Goal: Browse casually

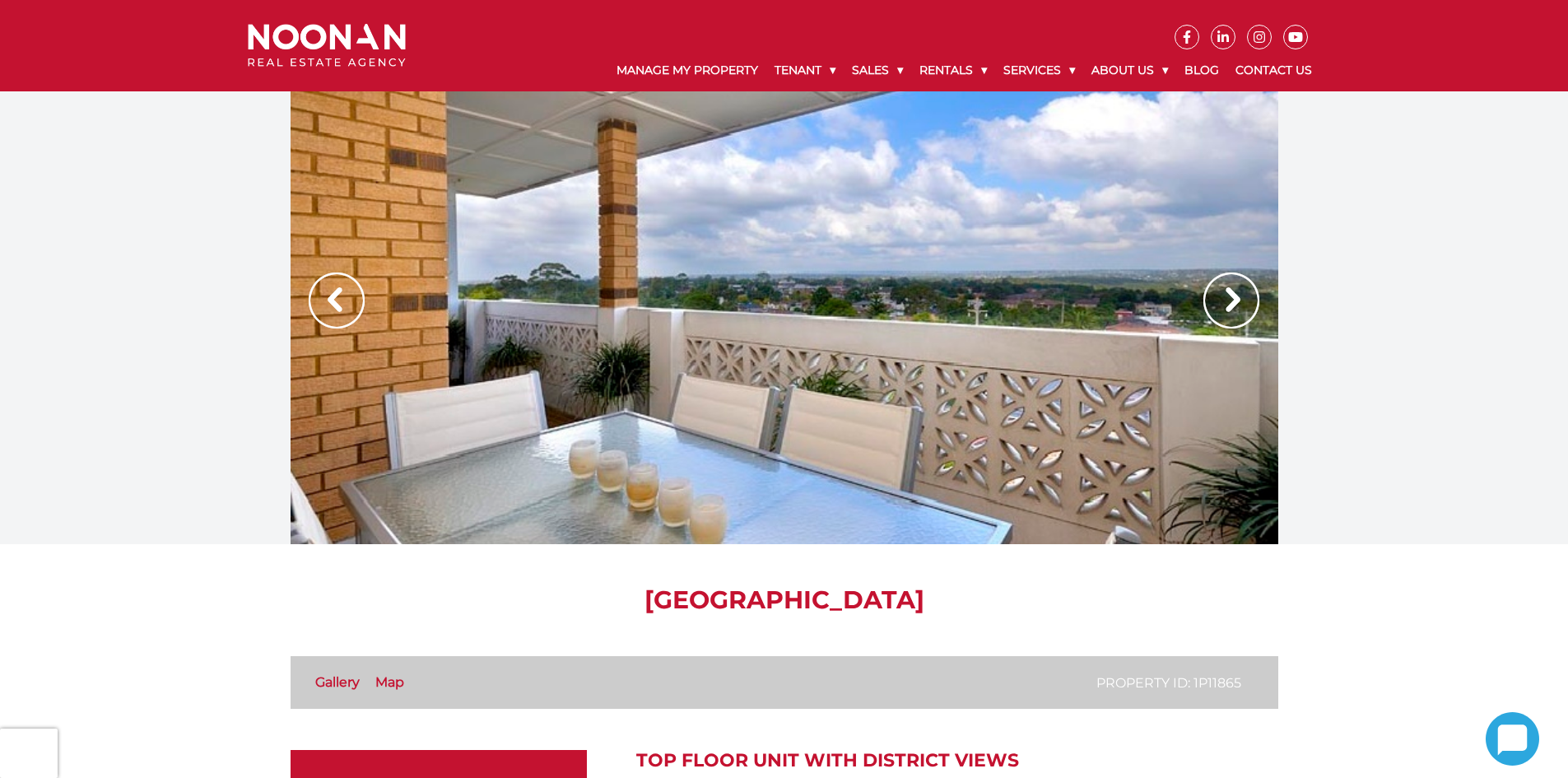
click at [1227, 305] on img at bounding box center [1231, 300] width 56 height 56
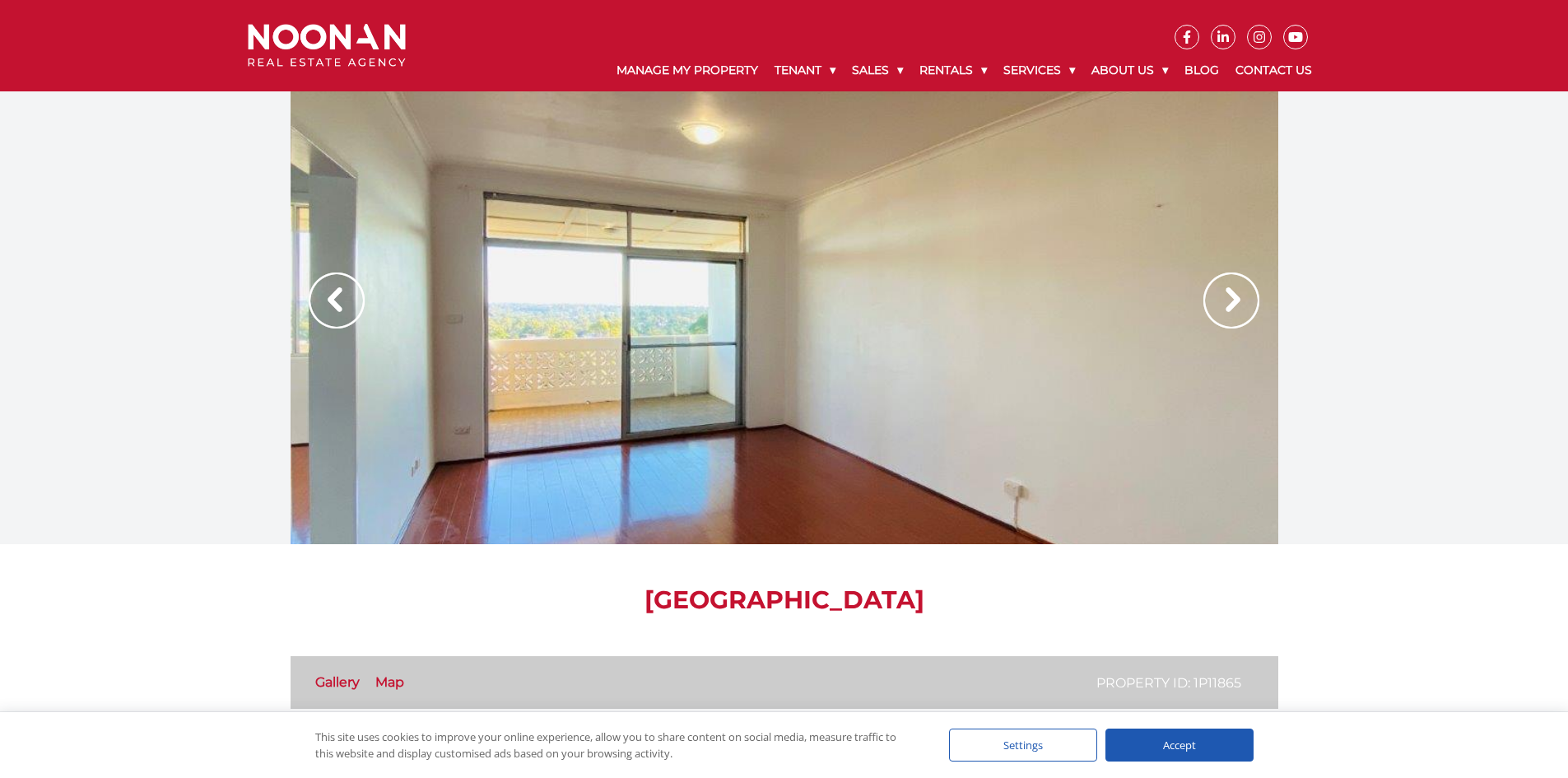
click at [1231, 305] on img at bounding box center [1231, 300] width 56 height 56
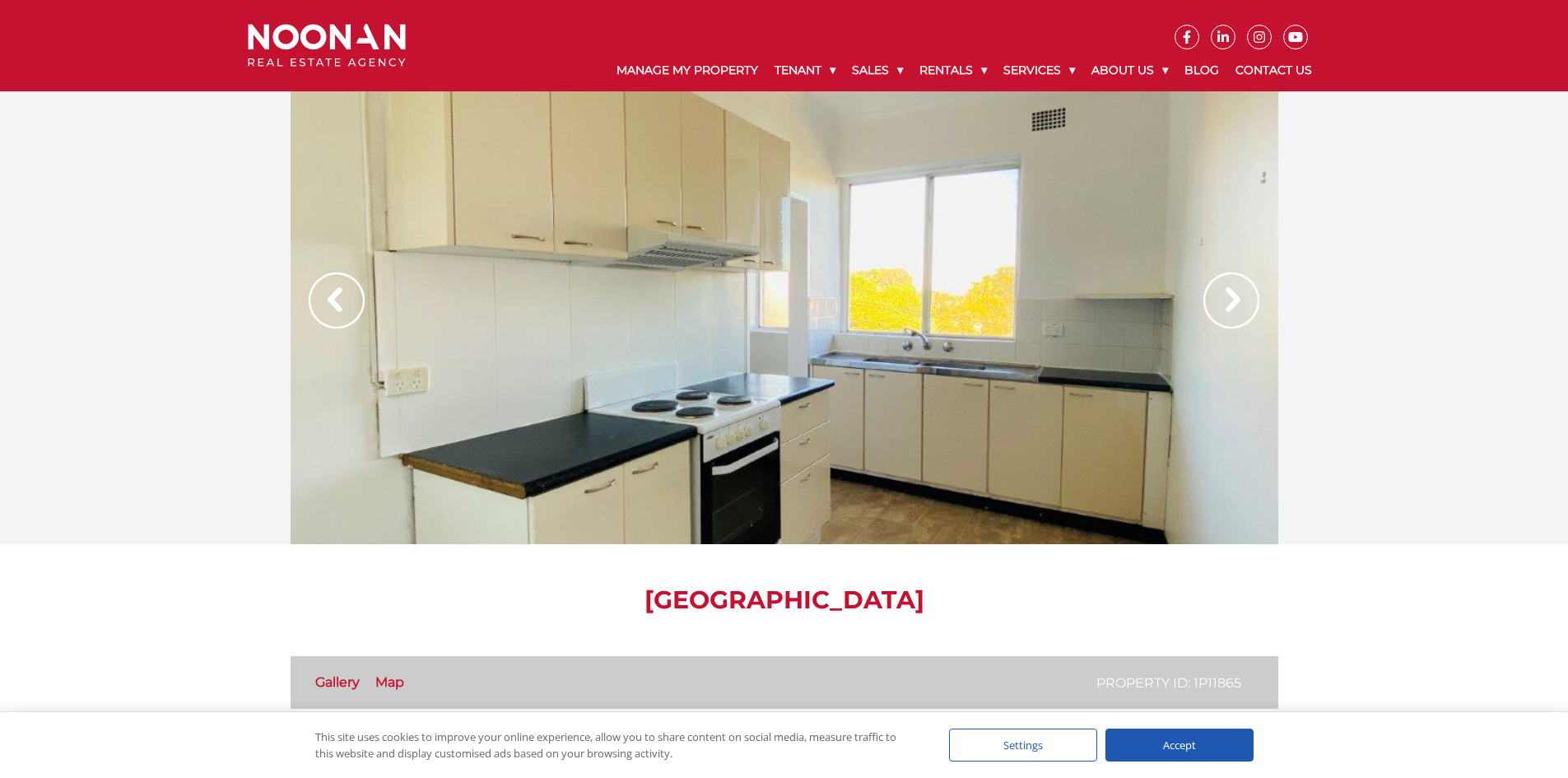
click at [1231, 305] on img at bounding box center [1231, 300] width 56 height 56
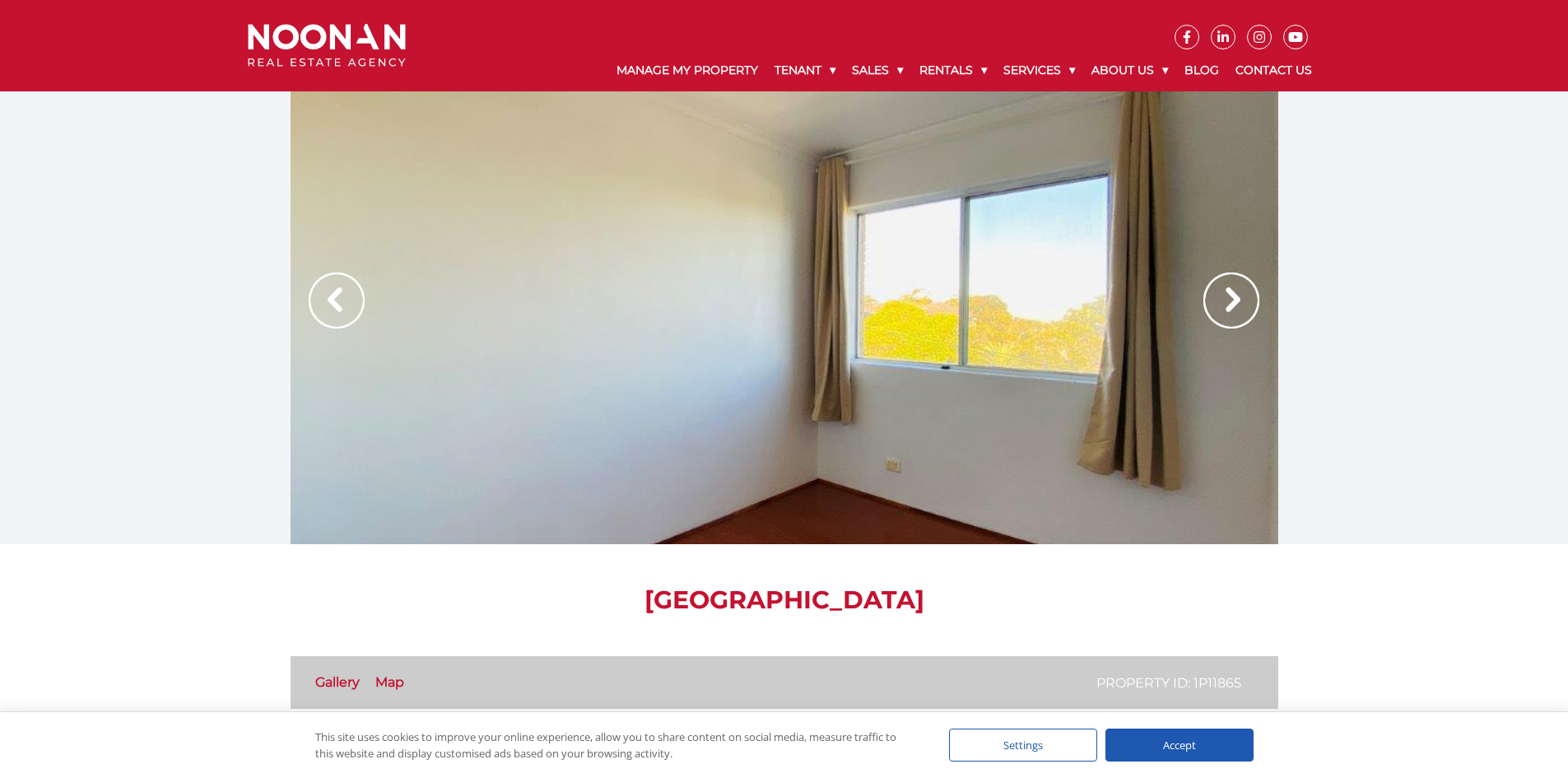
click at [1231, 305] on img at bounding box center [1231, 300] width 56 height 56
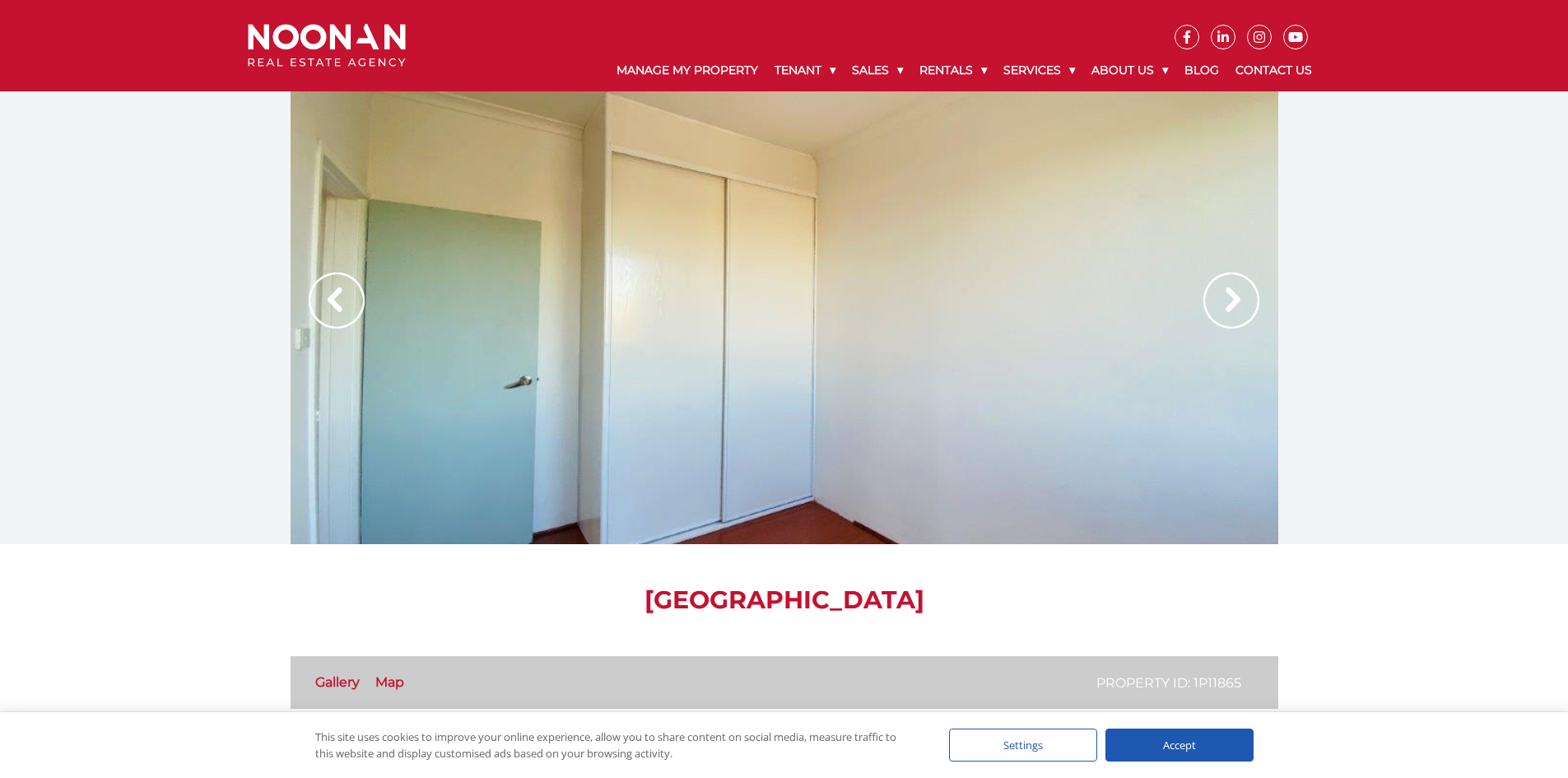
click at [1232, 306] on img at bounding box center [1231, 300] width 56 height 56
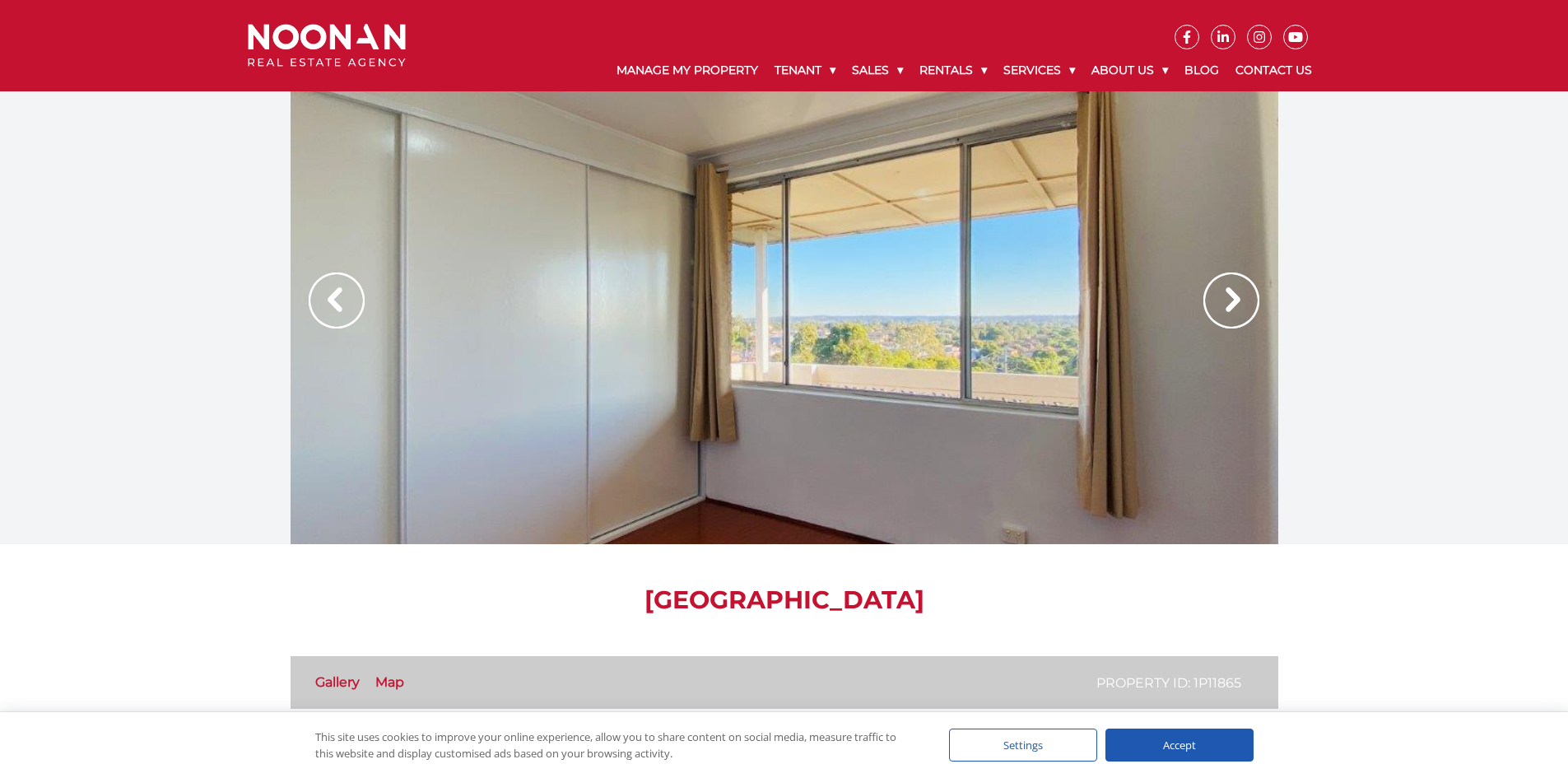
click at [1232, 306] on img at bounding box center [1231, 300] width 56 height 56
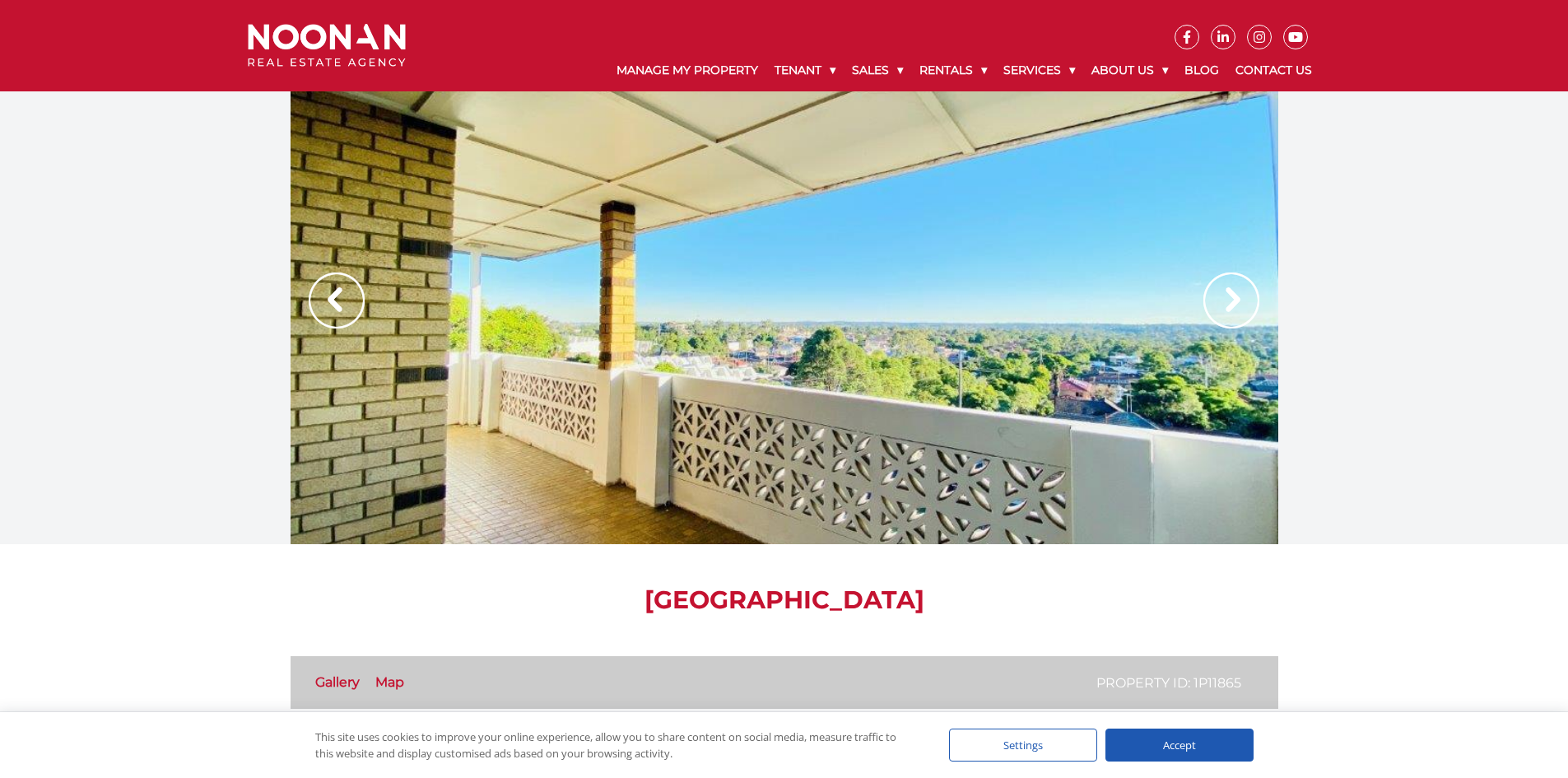
click at [1232, 306] on img at bounding box center [1231, 300] width 56 height 56
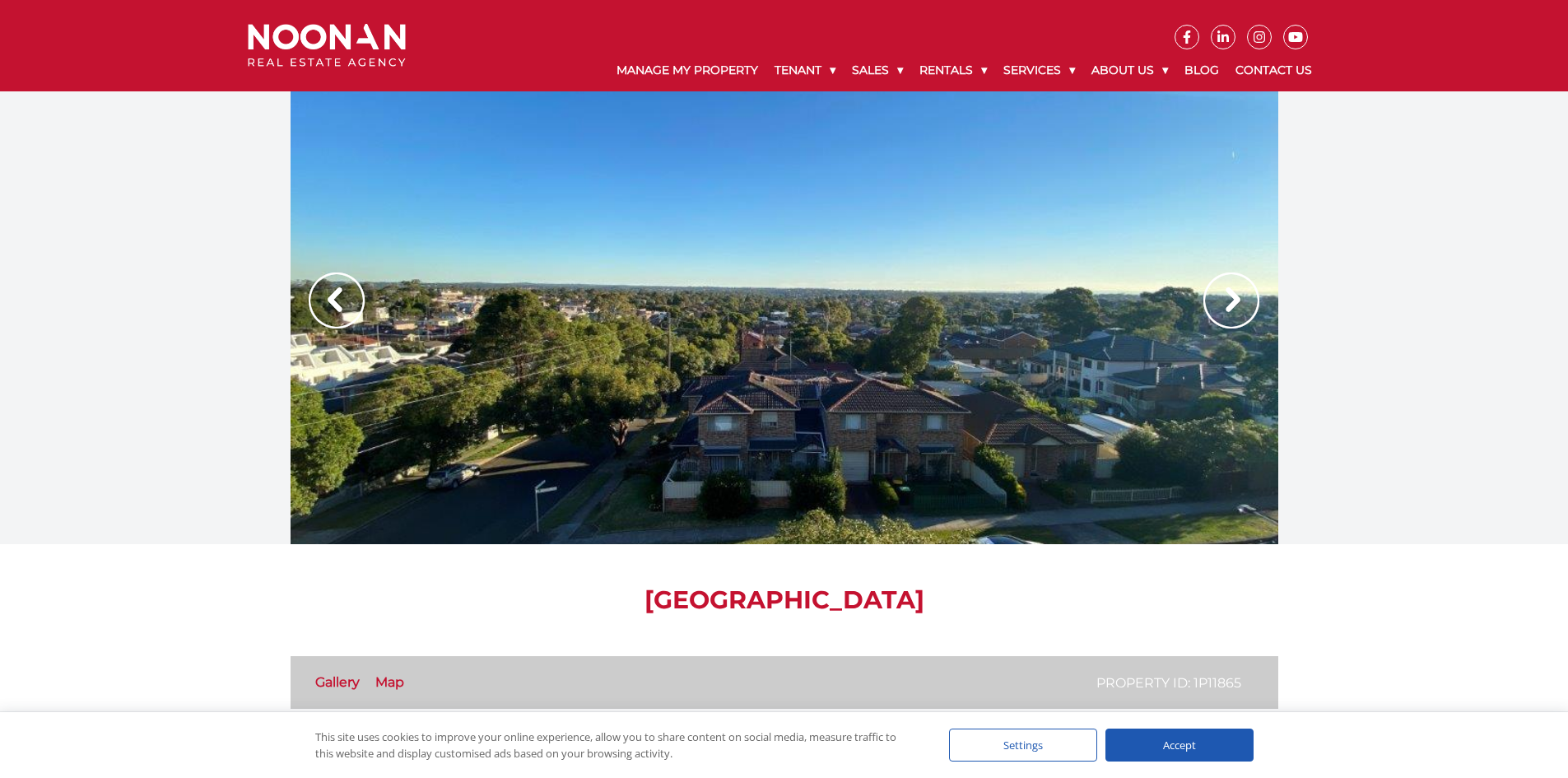
click at [1232, 306] on img at bounding box center [1231, 300] width 56 height 56
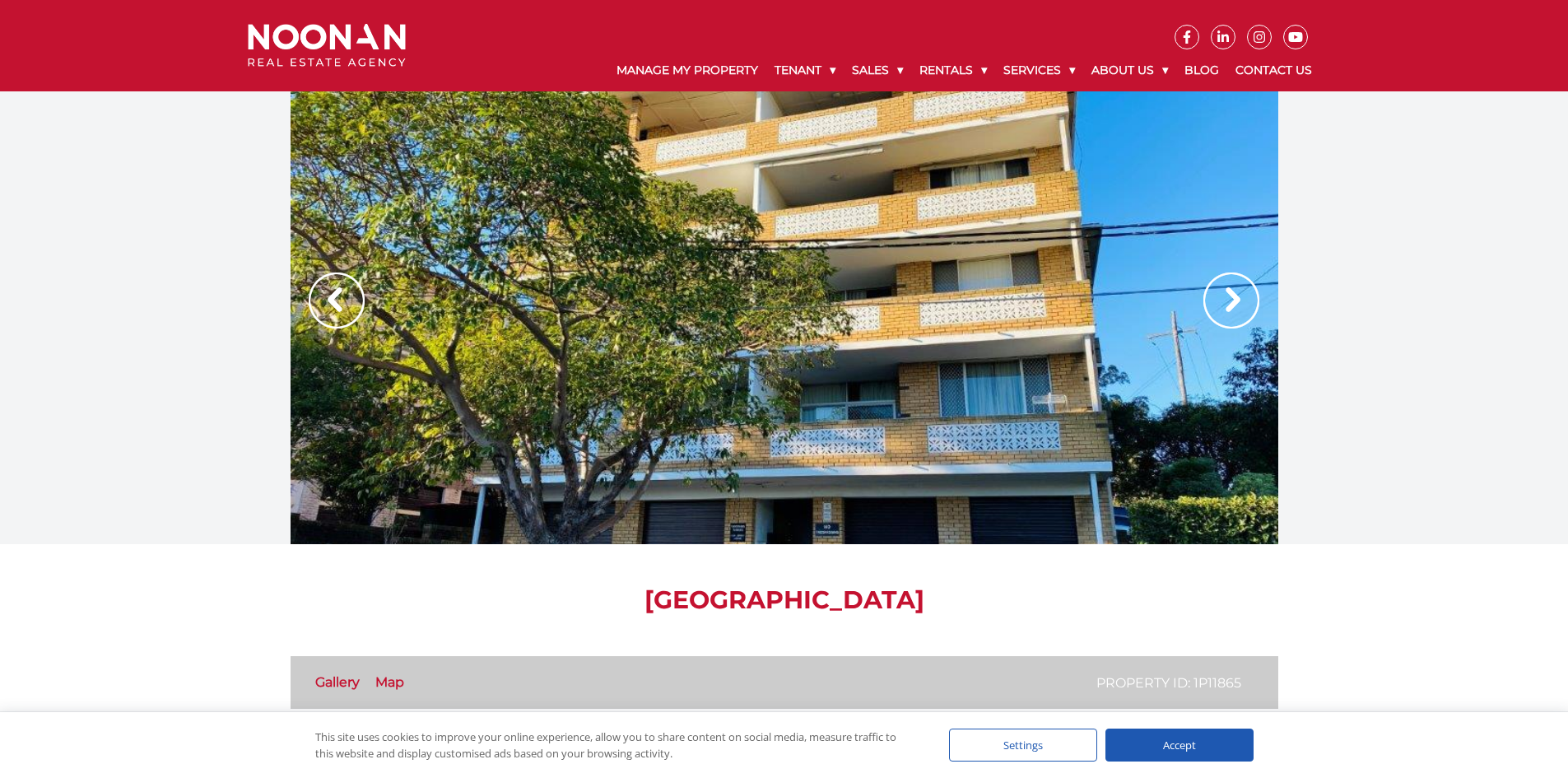
click at [1232, 306] on img at bounding box center [1231, 300] width 56 height 56
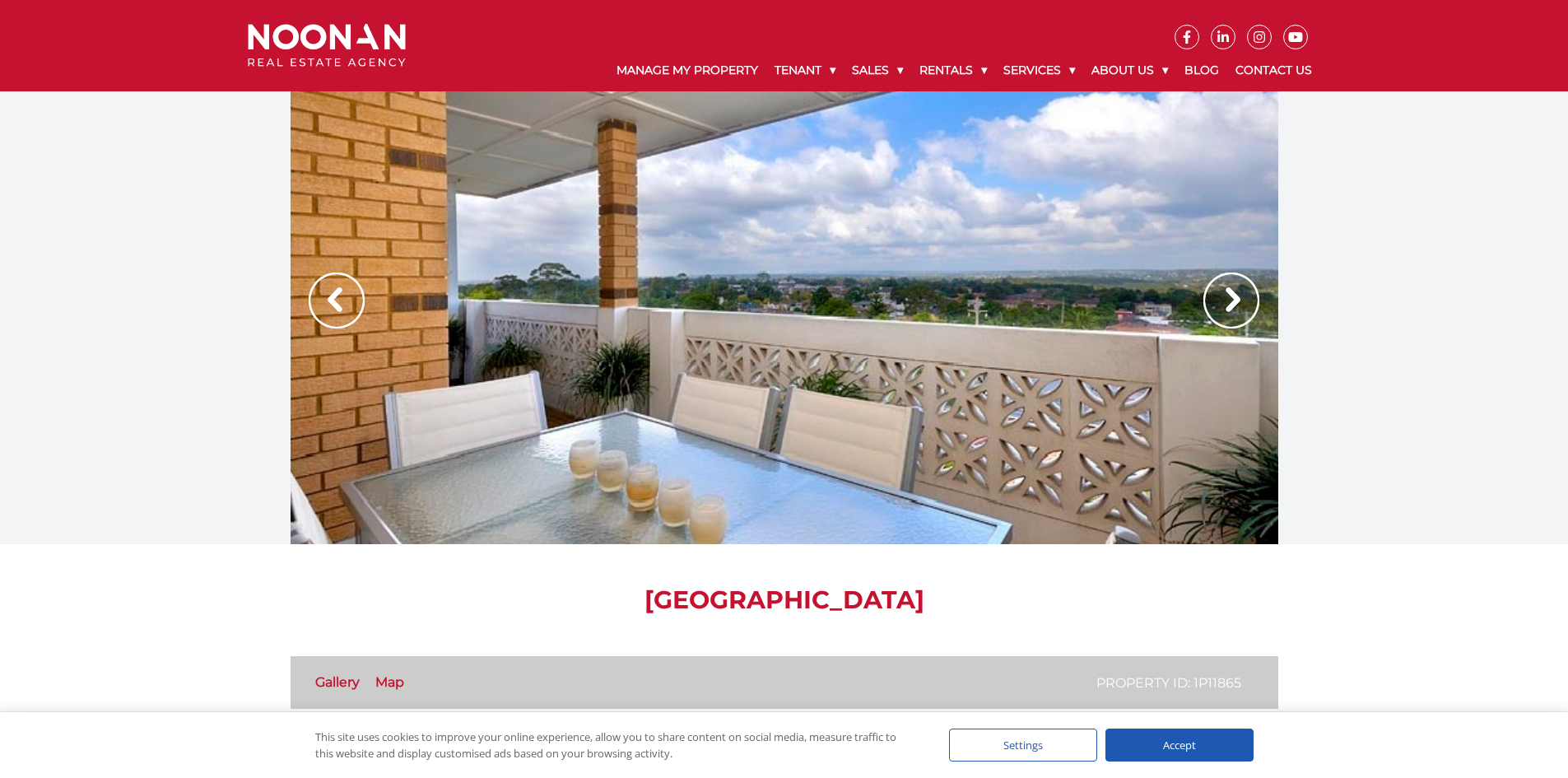
click at [1232, 306] on img at bounding box center [1231, 300] width 56 height 56
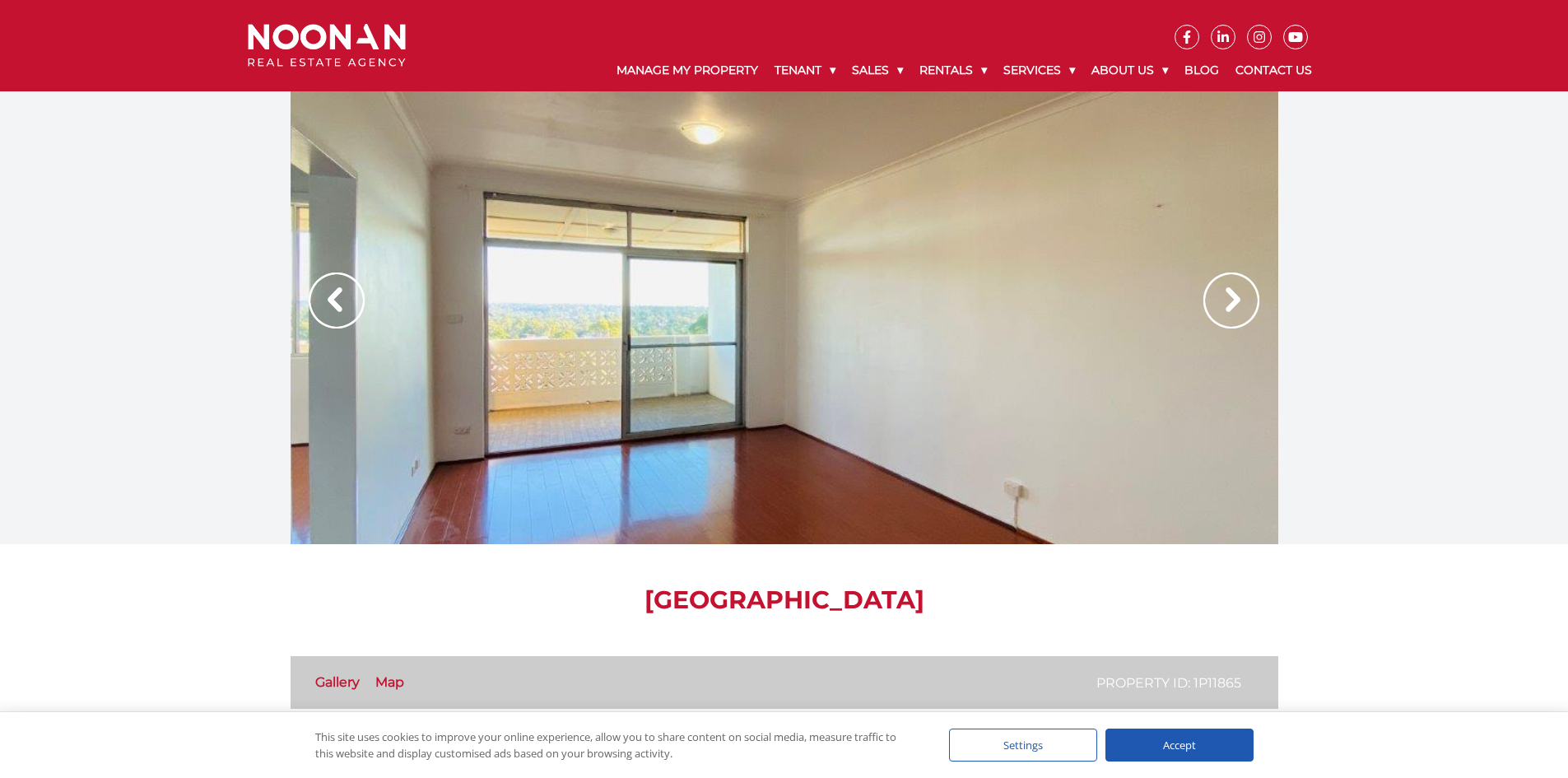
click at [1232, 306] on img at bounding box center [1231, 300] width 56 height 56
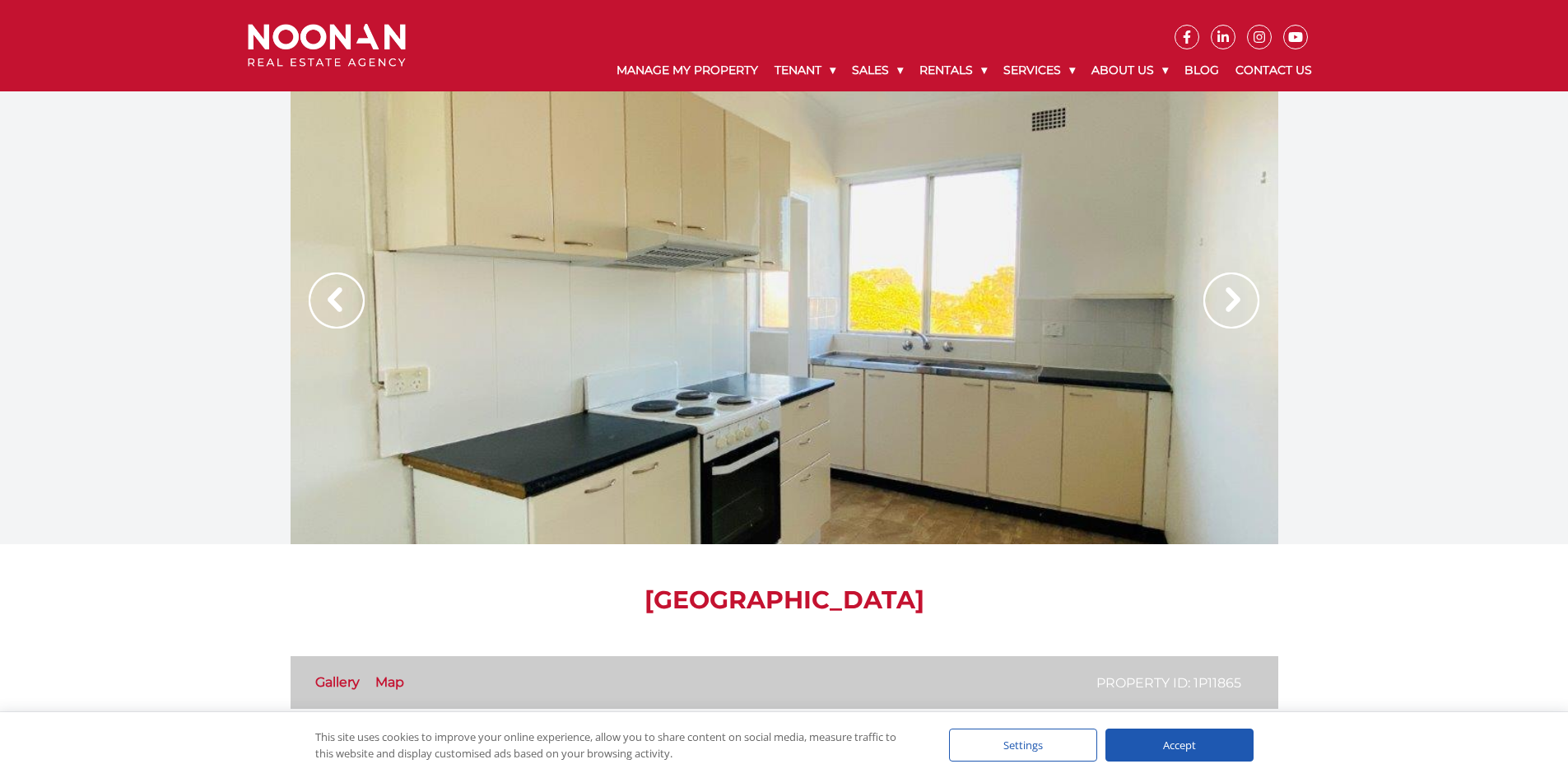
click at [1226, 293] on img at bounding box center [1231, 300] width 56 height 56
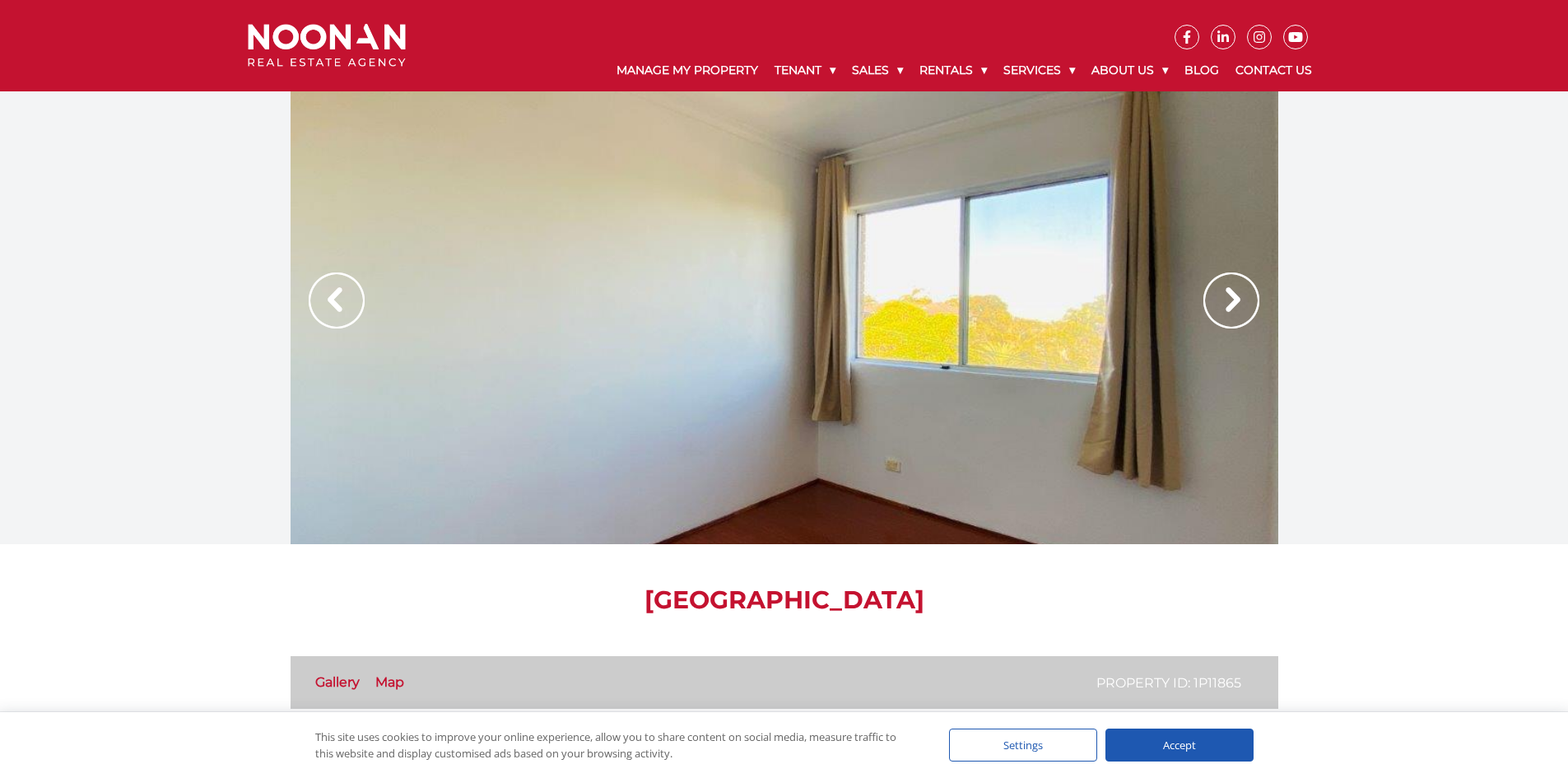
click at [1232, 307] on img at bounding box center [1231, 300] width 56 height 56
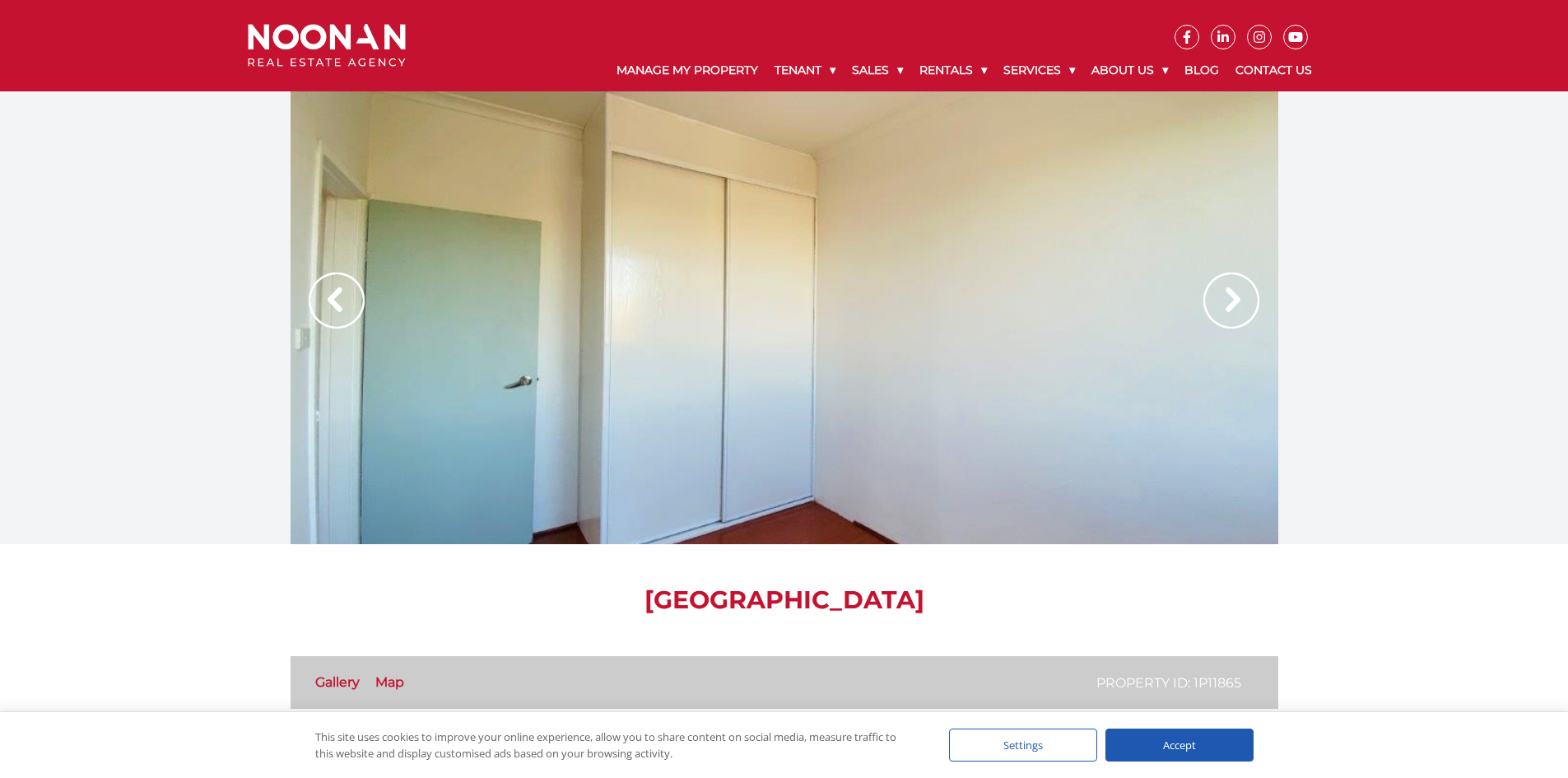
click at [1219, 308] on img at bounding box center [1231, 300] width 56 height 56
